Goal: Check status: Check status

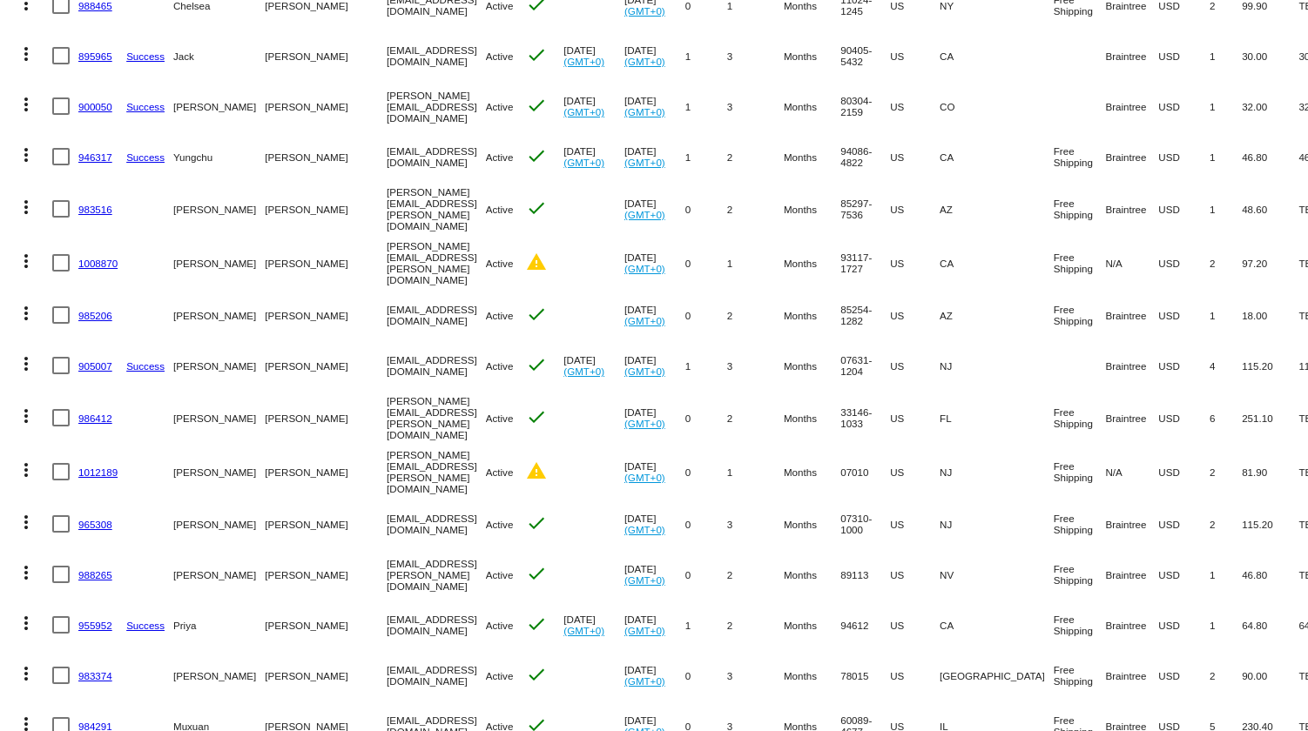
scroll to position [316, 0]
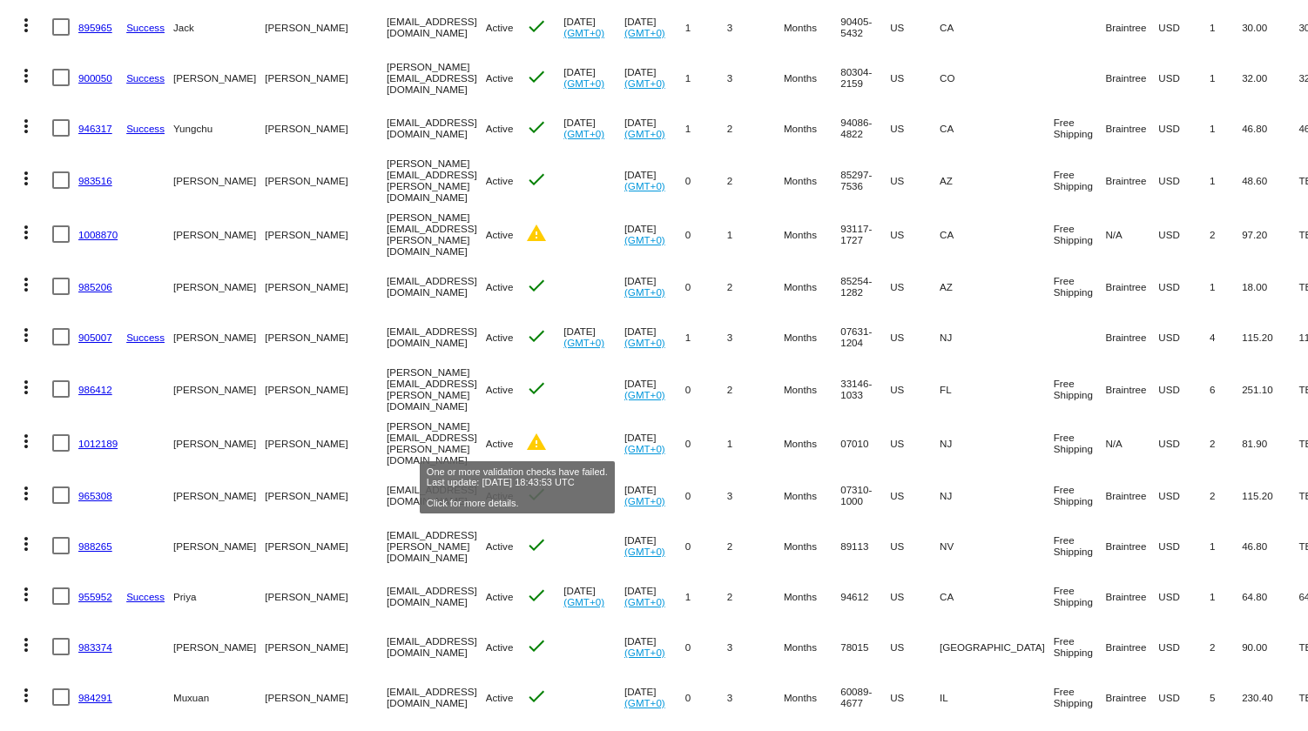
click at [526, 443] on mat-icon "warning" at bounding box center [536, 442] width 21 height 21
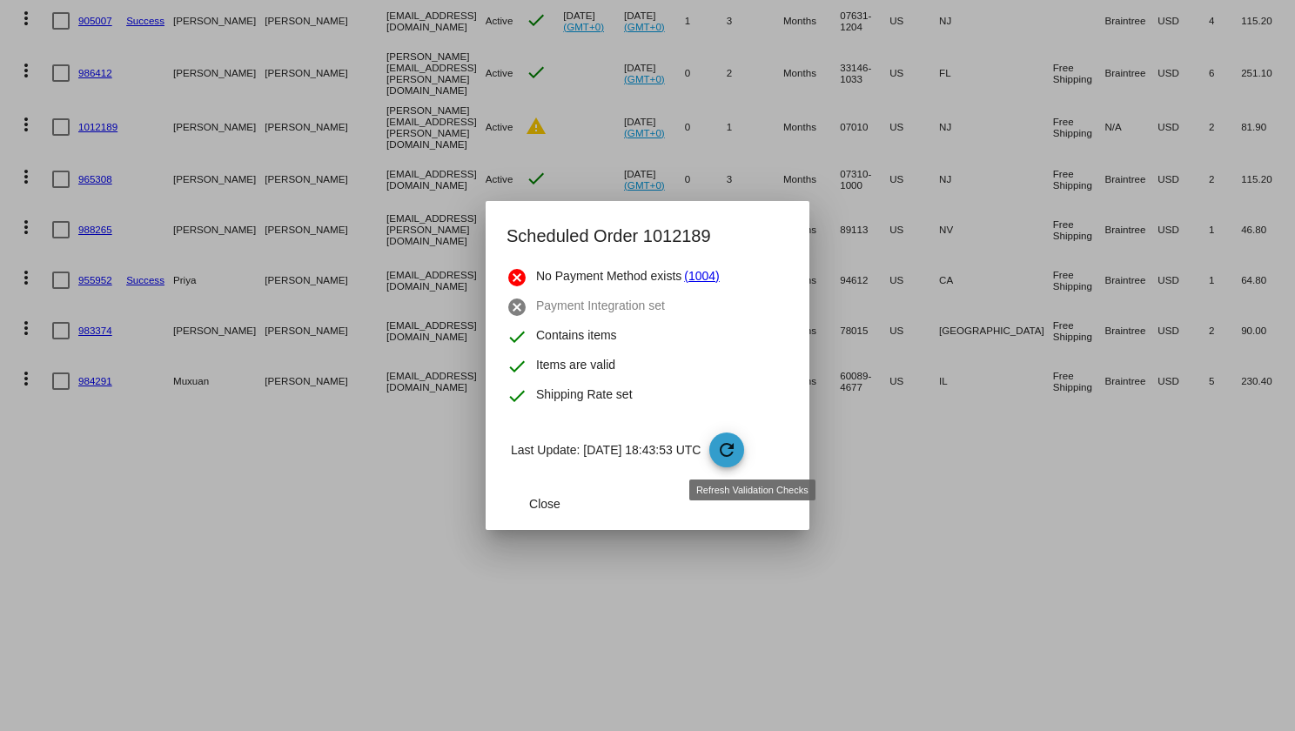
click at [737, 443] on mat-icon "refresh" at bounding box center [726, 450] width 21 height 21
click at [540, 497] on span "Close" at bounding box center [544, 504] width 31 height 14
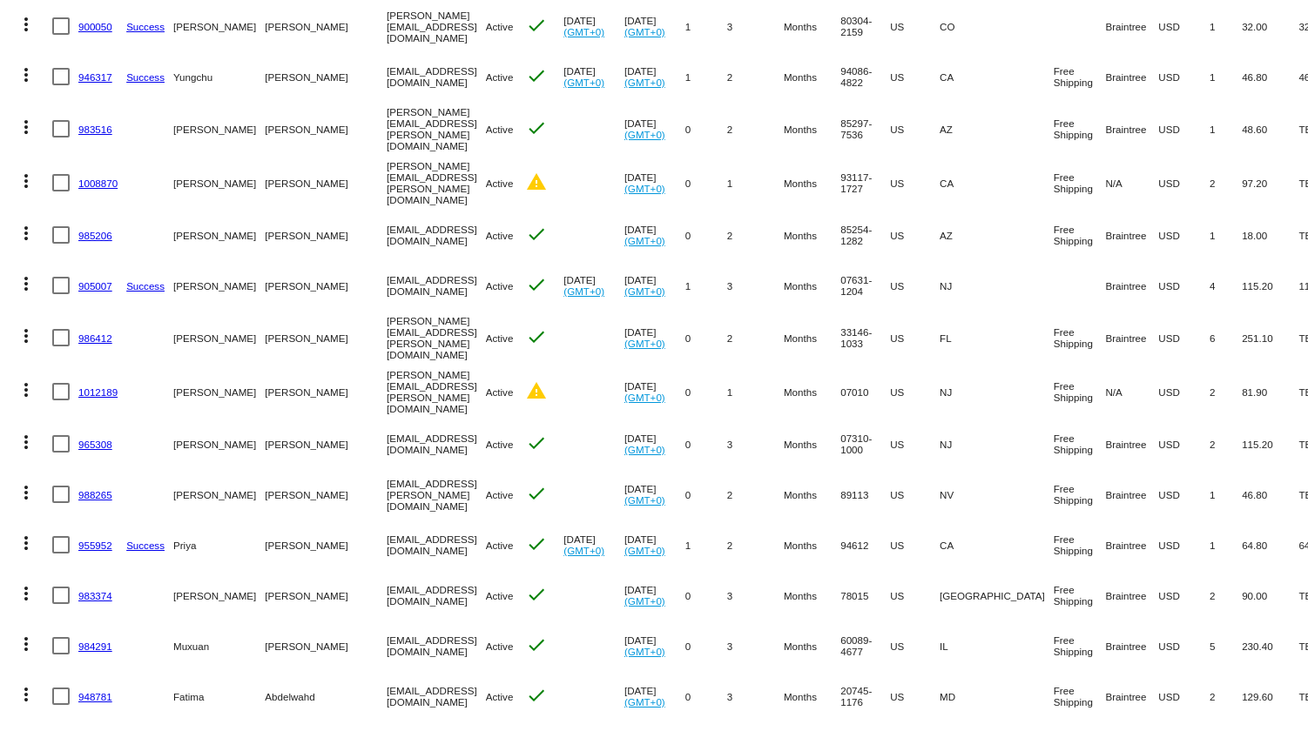
scroll to position [395, 0]
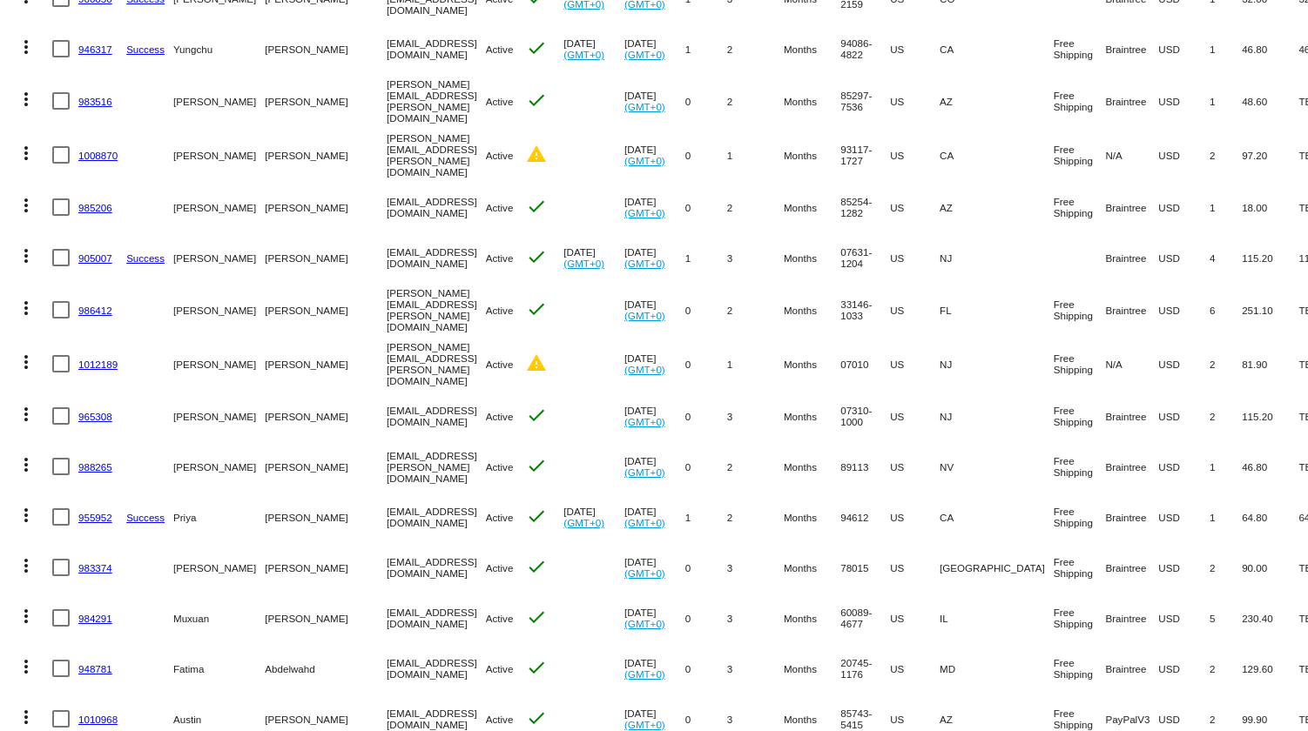
click at [96, 359] on link "1012189" at bounding box center [97, 364] width 39 height 11
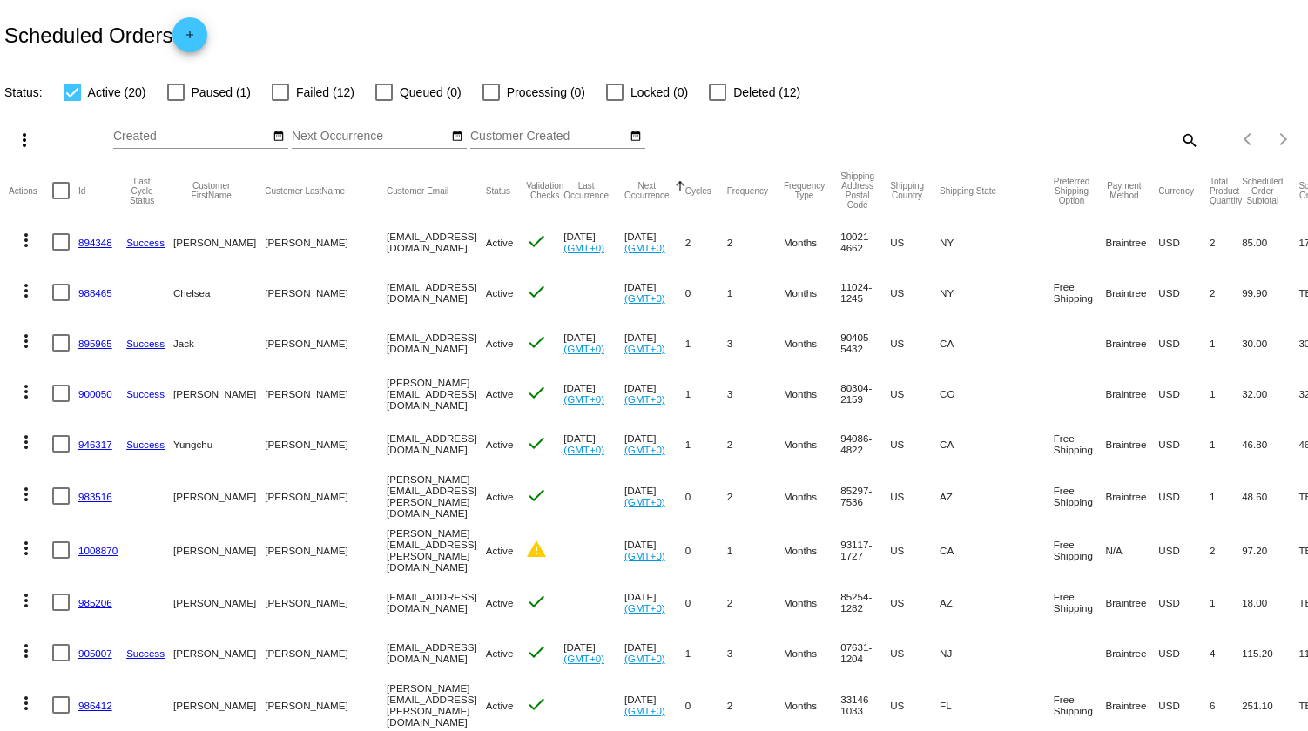
scroll to position [316, 0]
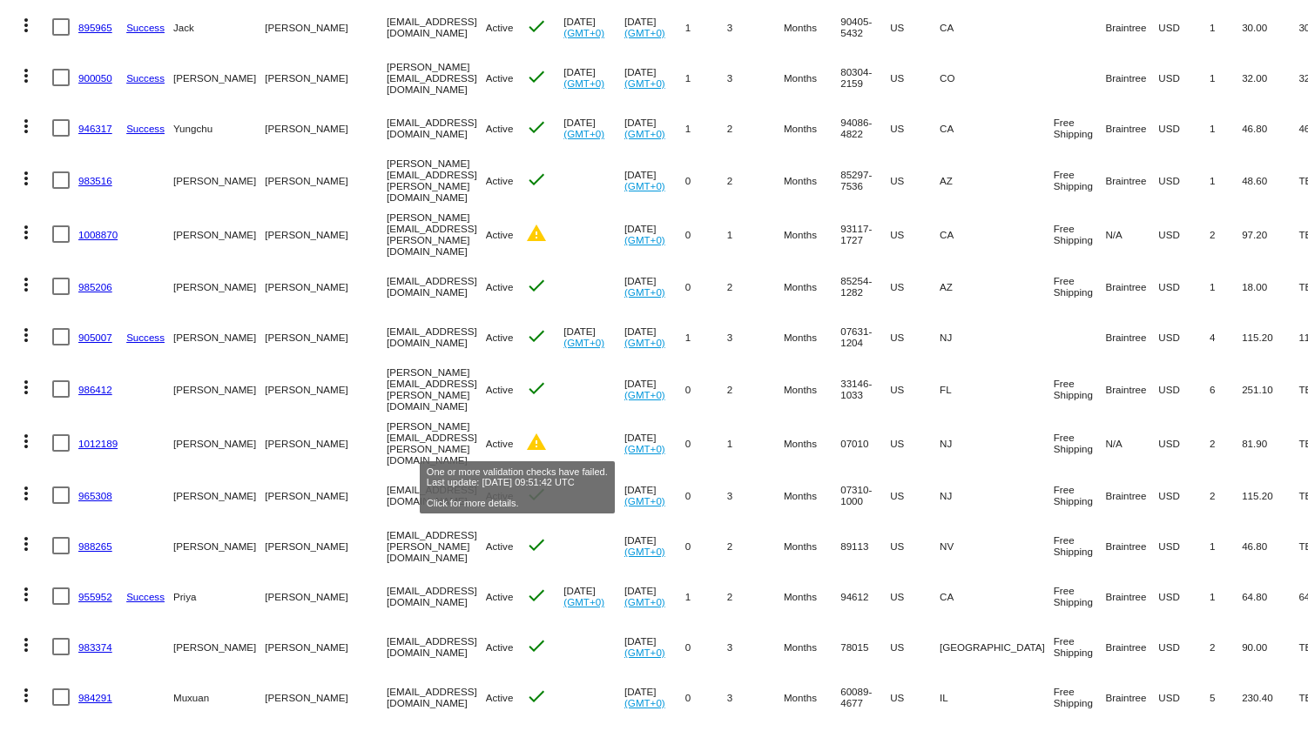
click at [526, 434] on mat-icon "warning" at bounding box center [536, 442] width 21 height 21
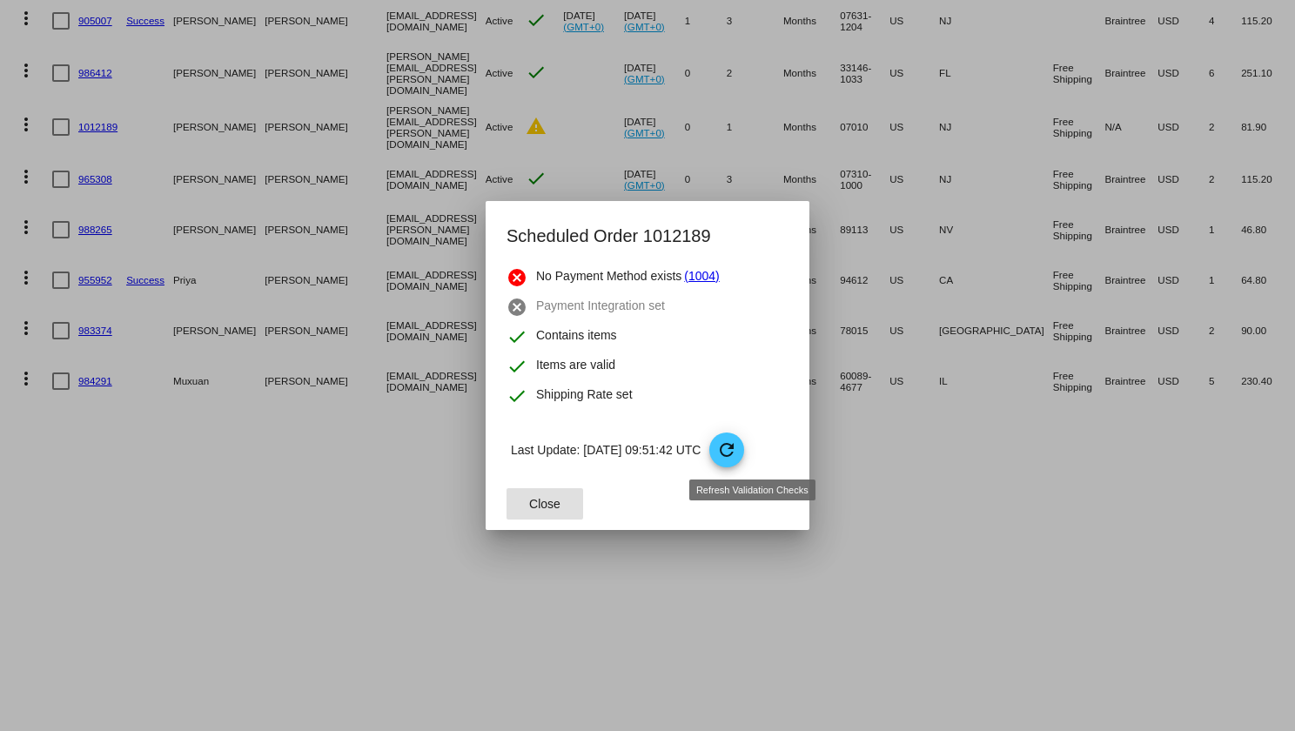
click at [737, 446] on mat-icon "refresh" at bounding box center [726, 450] width 21 height 21
click at [711, 274] on link "(1004)" at bounding box center [701, 277] width 35 height 21
click at [560, 507] on button "Close" at bounding box center [545, 503] width 77 height 31
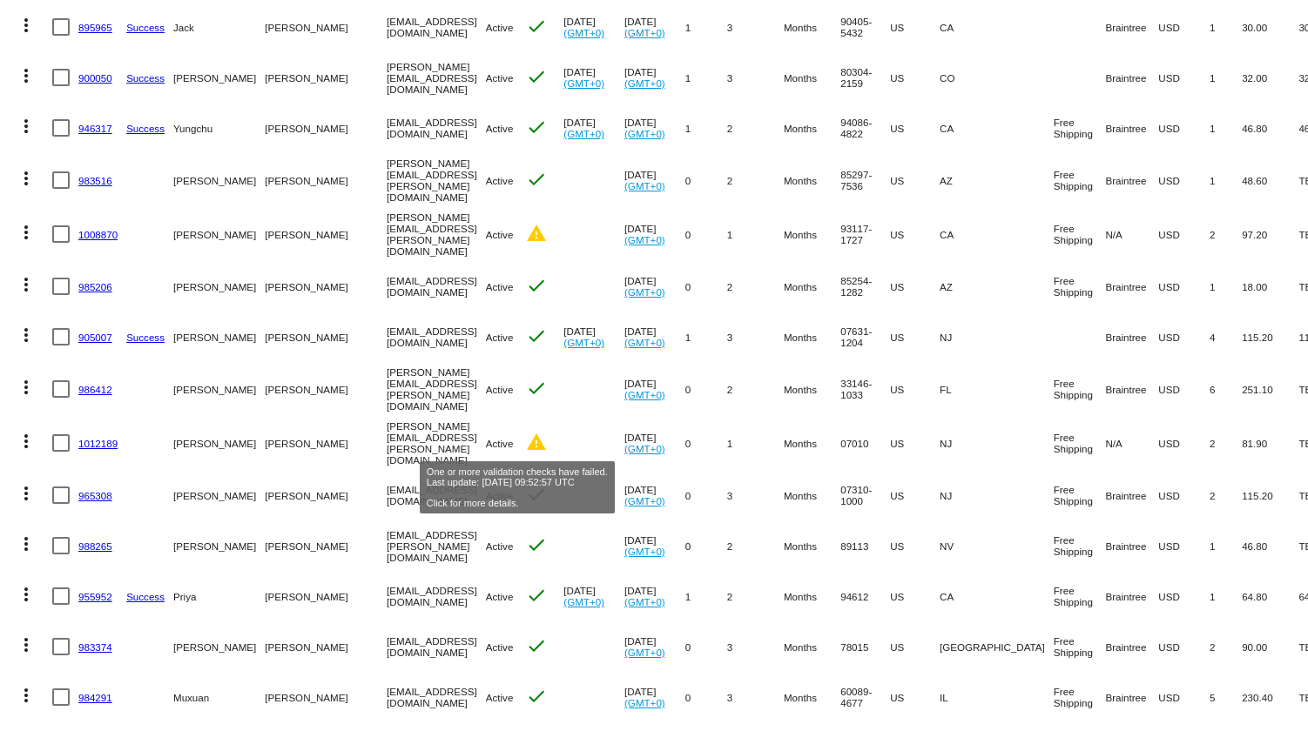
click at [526, 442] on mat-icon "warning" at bounding box center [536, 442] width 21 height 21
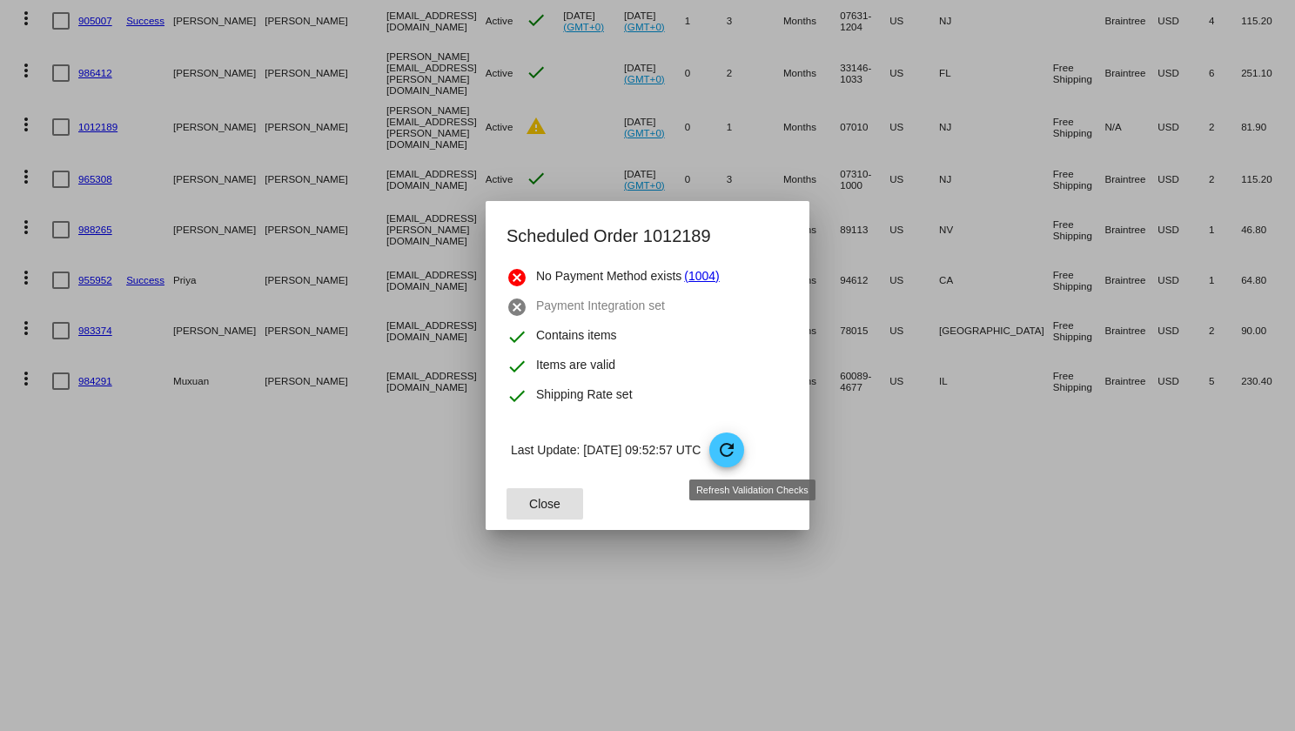
click at [737, 440] on mat-icon "refresh" at bounding box center [726, 450] width 21 height 21
click at [737, 450] on mat-icon "refresh" at bounding box center [726, 450] width 21 height 21
drag, startPoint x: 672, startPoint y: 451, endPoint x: 633, endPoint y: 451, distance: 39.2
click at [633, 451] on p "Last Update: [DATE] 09:54:13 UTC refresh" at bounding box center [650, 450] width 278 height 35
click at [710, 495] on mat-dialog-actions "Close" at bounding box center [648, 504] width 282 height 52
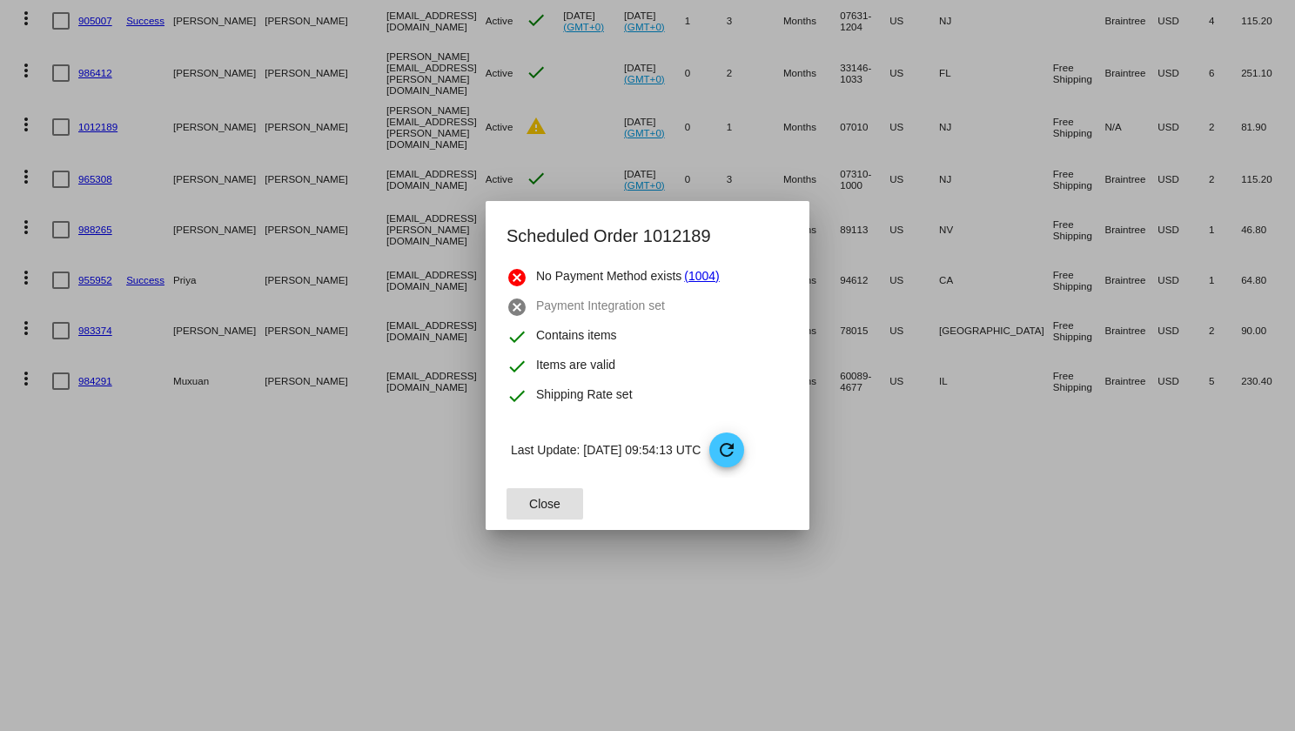
click at [560, 508] on button "Close" at bounding box center [545, 503] width 77 height 31
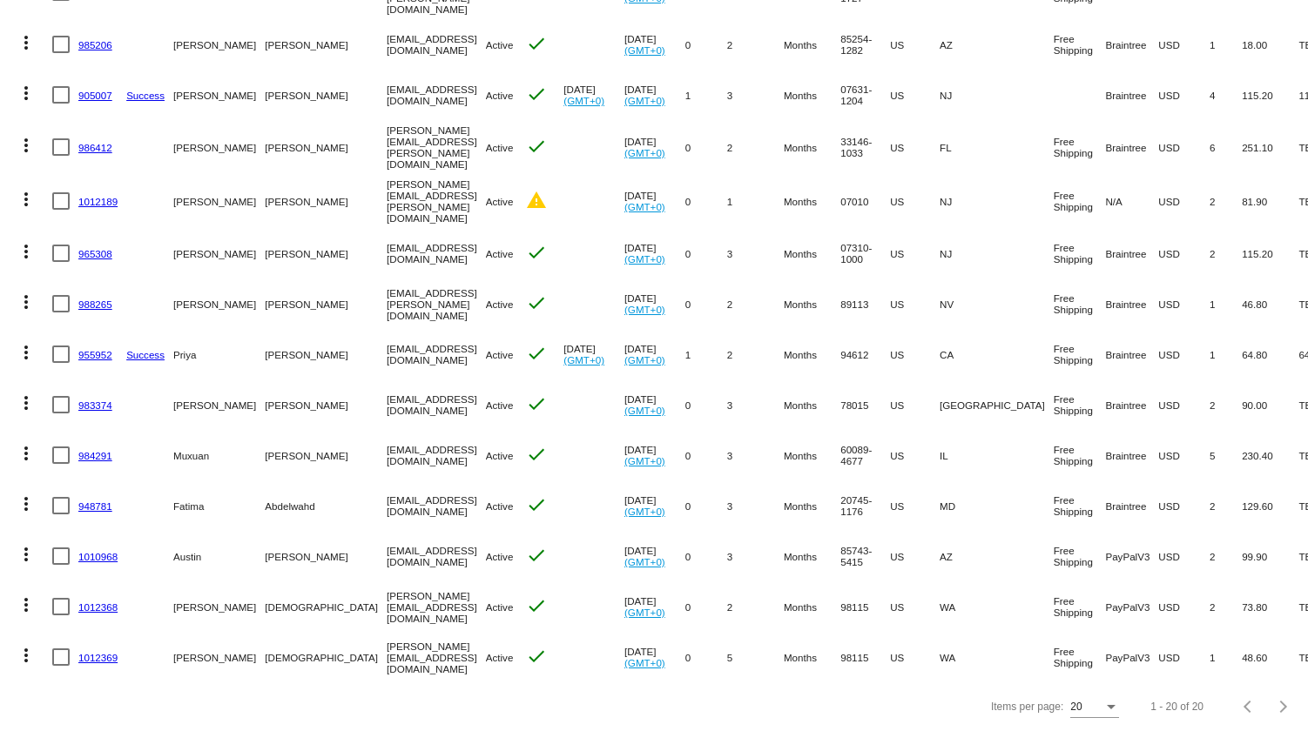
scroll to position [484, 0]
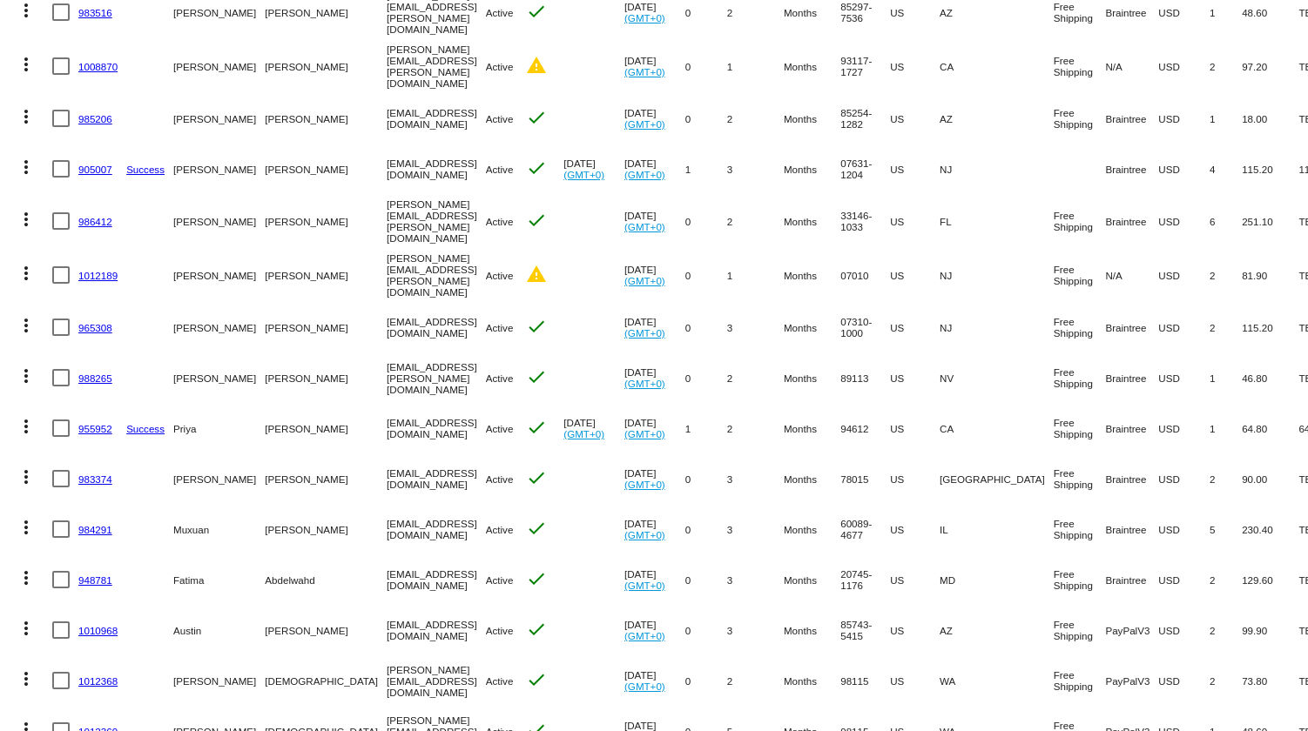
drag, startPoint x: 195, startPoint y: 265, endPoint x: 605, endPoint y: 286, distance: 410.6
click at [605, 286] on mat-row "more_vert 1012189 [PERSON_NAME] [GEOGRAPHIC_DATA] [EMAIL_ADDRESS][PERSON_NAME][…" at bounding box center [682, 275] width 1347 height 54
drag, startPoint x: 713, startPoint y: 266, endPoint x: 797, endPoint y: 262, distance: 83.6
click at [710, 266] on mat-row "more_vert 1012189 [PERSON_NAME] [GEOGRAPHIC_DATA] [EMAIL_ADDRESS][PERSON_NAME][…" at bounding box center [682, 275] width 1347 height 54
click at [95, 270] on link "1012189" at bounding box center [97, 275] width 39 height 11
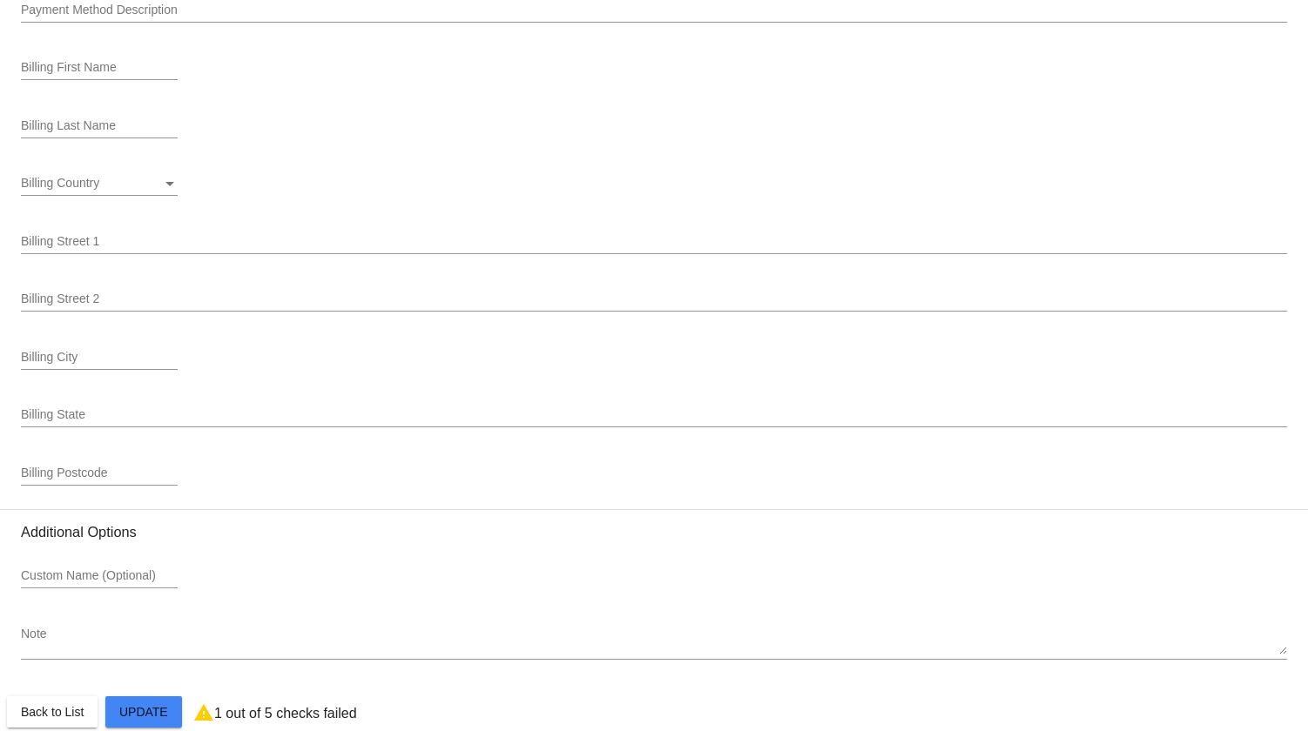
scroll to position [2041, 0]
